Goal: Task Accomplishment & Management: Manage account settings

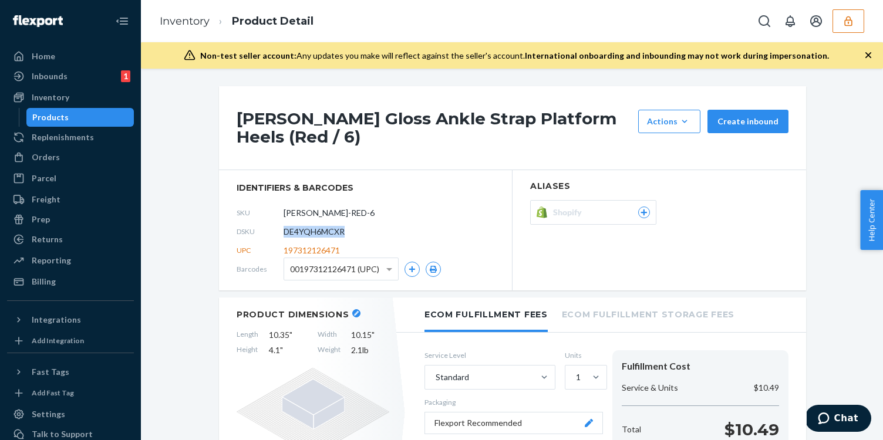
click at [854, 22] on button "button" at bounding box center [848, 20] width 32 height 23
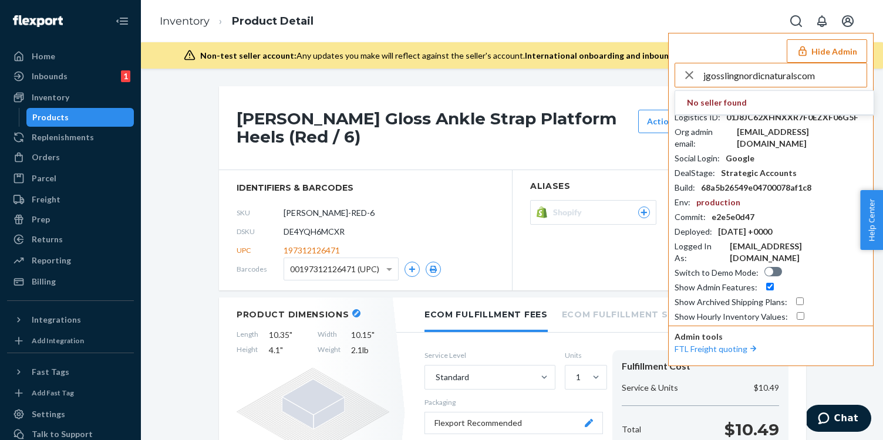
type input "jgosslingnordicnaturalscom"
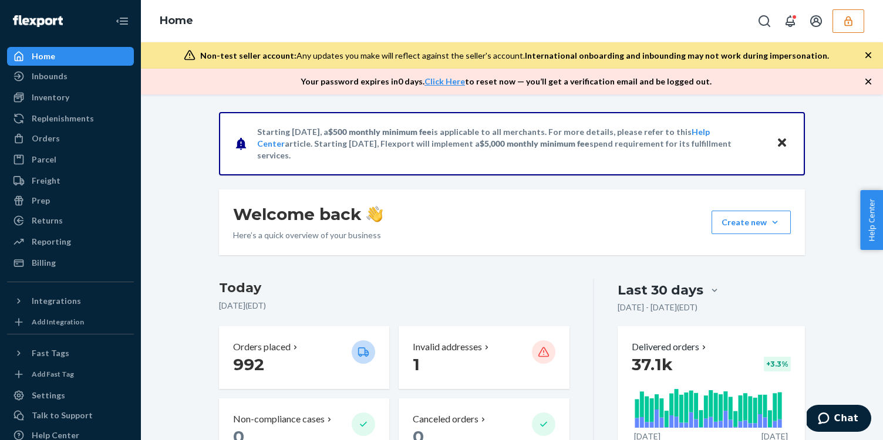
click at [852, 32] on button "button" at bounding box center [848, 20] width 32 height 23
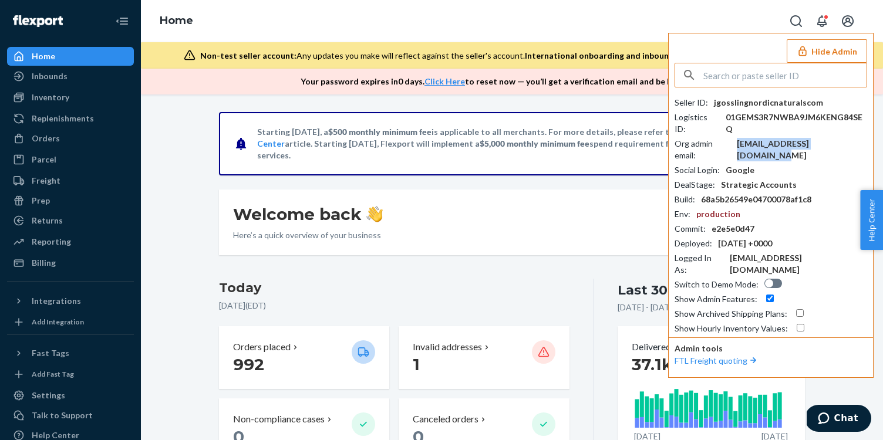
click at [757, 138] on div "[EMAIL_ADDRESS][DOMAIN_NAME]" at bounding box center [801, 149] width 130 height 23
